Goal: Find contact information: Find contact information

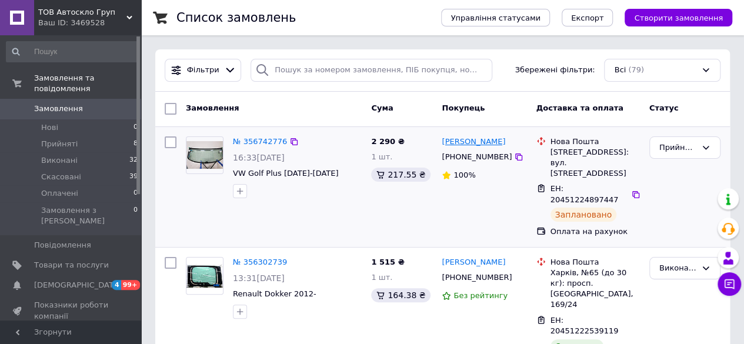
click at [466, 141] on link "[PERSON_NAME]" at bounding box center [474, 141] width 64 height 11
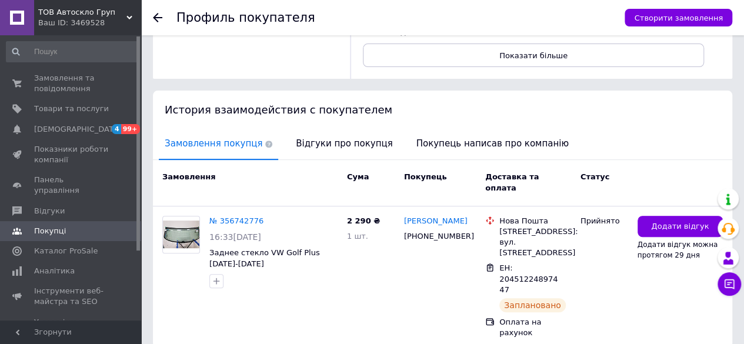
scroll to position [183, 0]
click at [245, 216] on link "№ 356742776" at bounding box center [236, 220] width 54 height 9
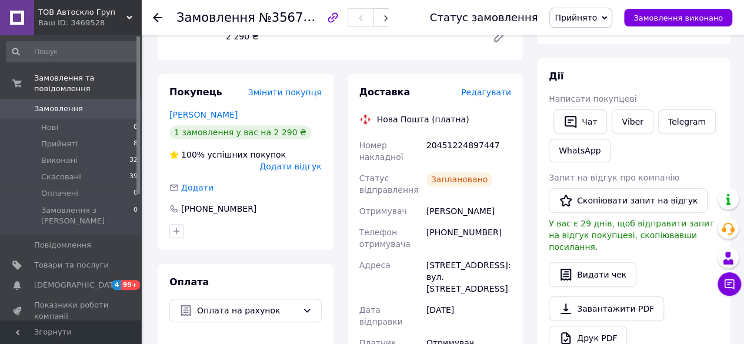
scroll to position [176, 0]
drag, startPoint x: 487, startPoint y: 232, endPoint x: 429, endPoint y: 235, distance: 58.9
click at [429, 235] on div "[PHONE_NUMBER]" at bounding box center [468, 238] width 89 height 33
copy div "380997618981"
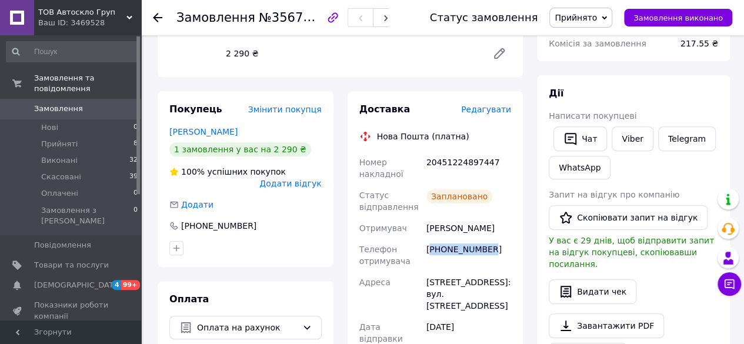
scroll to position [294, 0]
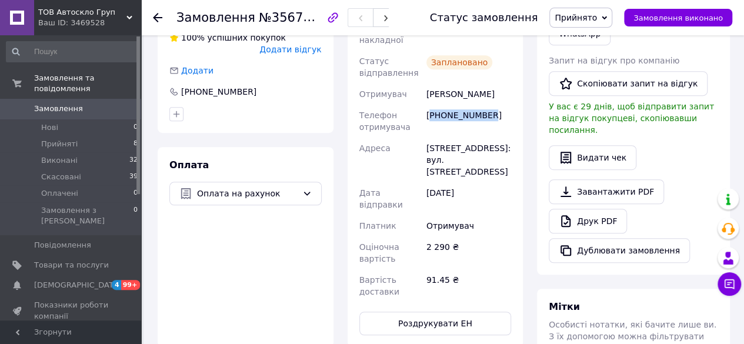
copy div "380997618981"
